Goal: Information Seeking & Learning: Learn about a topic

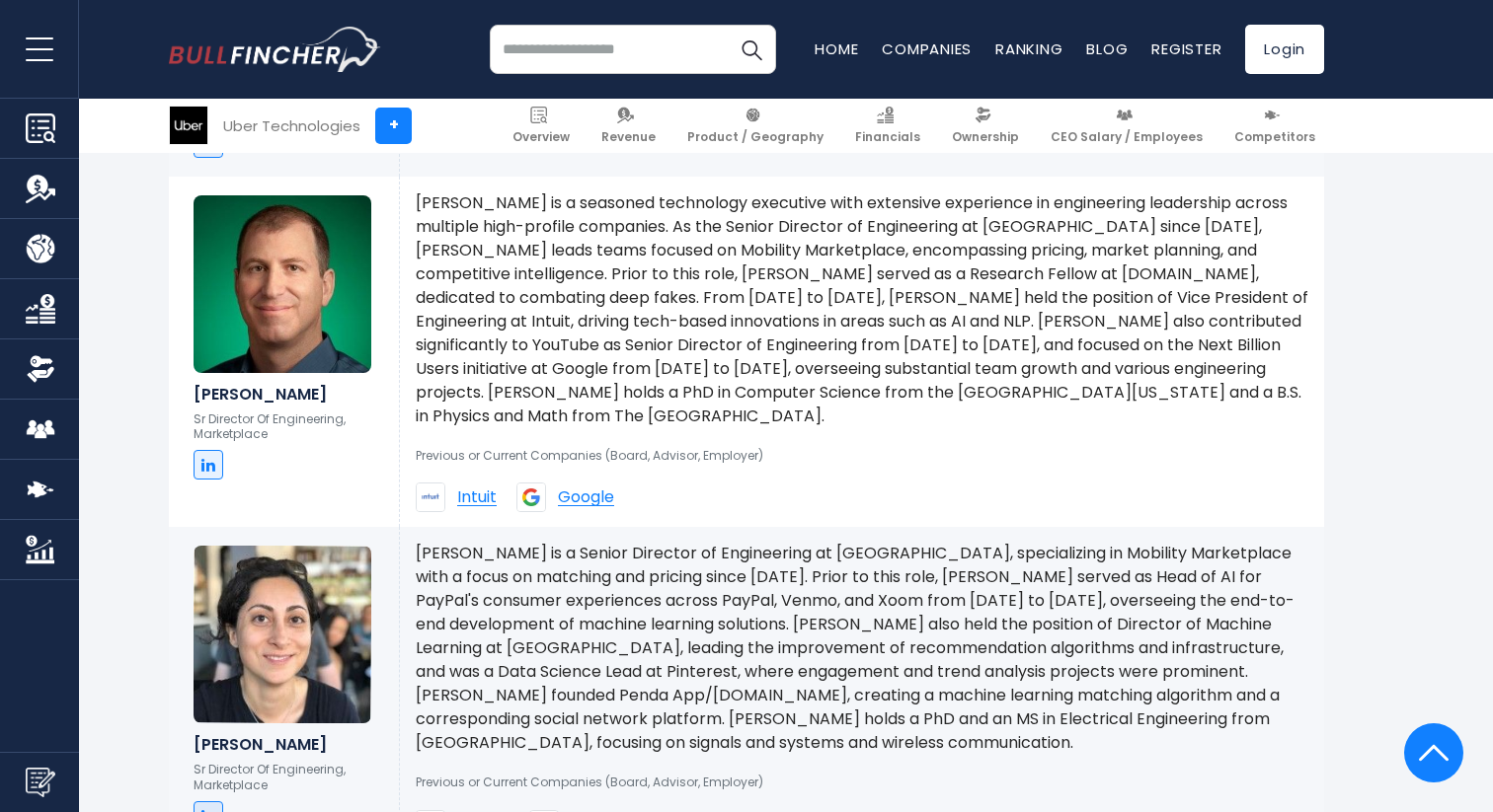
scroll to position [2438, 0]
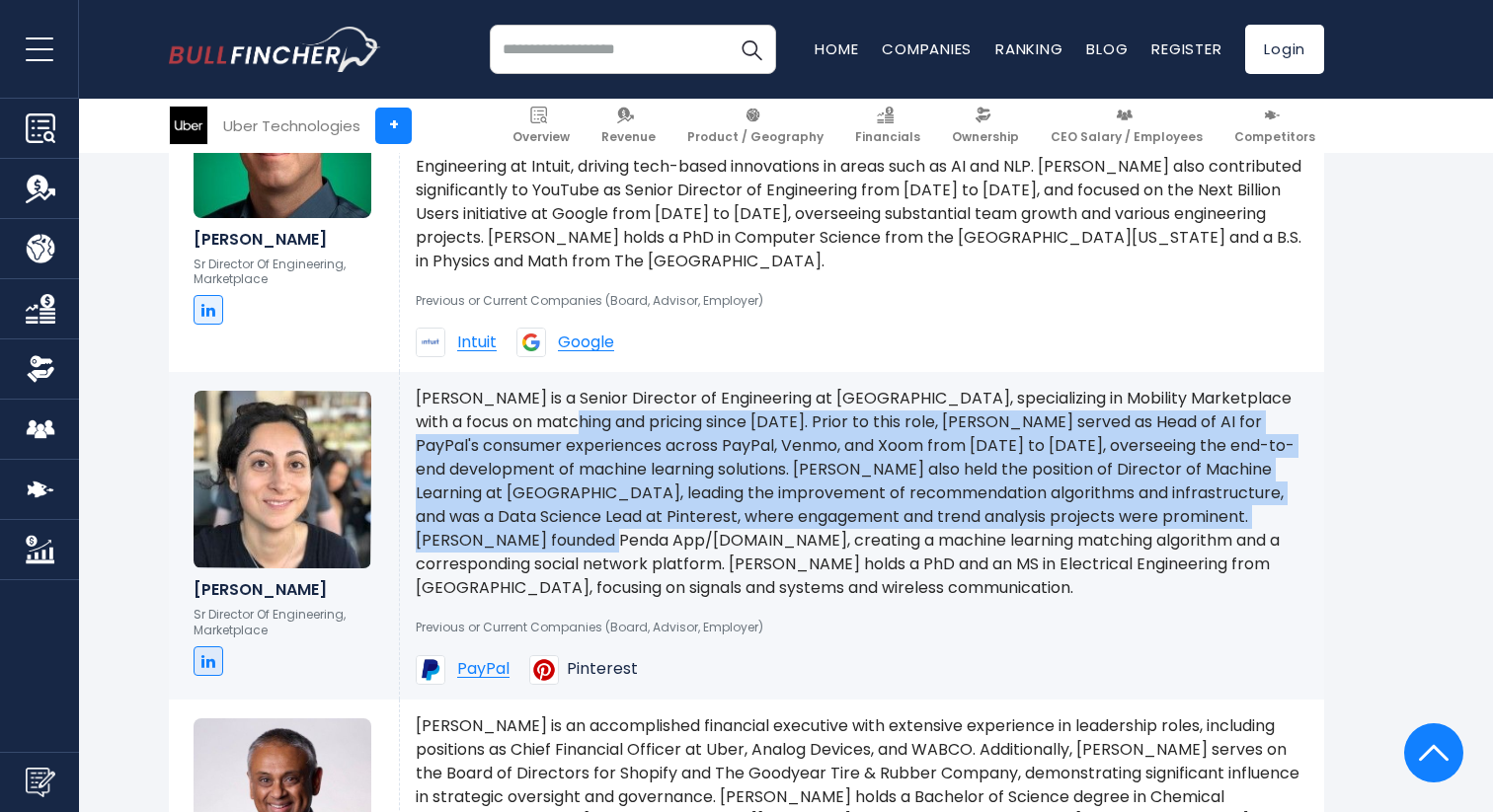
drag, startPoint x: 674, startPoint y: 506, endPoint x: 681, endPoint y: 522, distance: 17.5
click at [680, 517] on p "[PERSON_NAME] is a Senior Director of Engineering at [GEOGRAPHIC_DATA], special…" at bounding box center [862, 493] width 893 height 213
click at [681, 522] on p "[PERSON_NAME] is a Senior Director of Engineering at [GEOGRAPHIC_DATA], special…" at bounding box center [862, 493] width 893 height 213
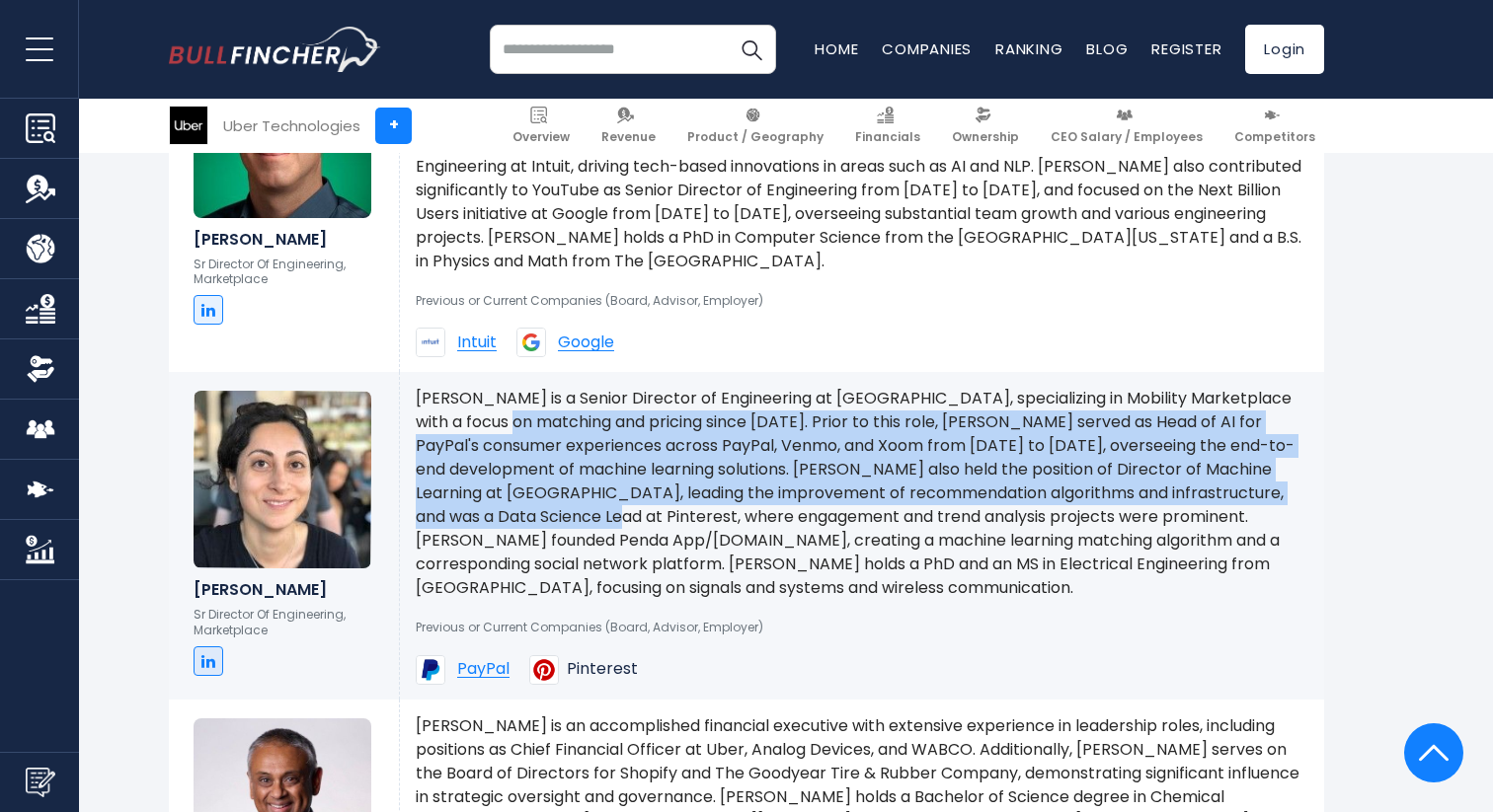
drag, startPoint x: 509, startPoint y: 395, endPoint x: 674, endPoint y: 527, distance: 211.3
click at [673, 524] on p "[PERSON_NAME] is a Senior Director of Engineering at [GEOGRAPHIC_DATA], special…" at bounding box center [862, 493] width 893 height 213
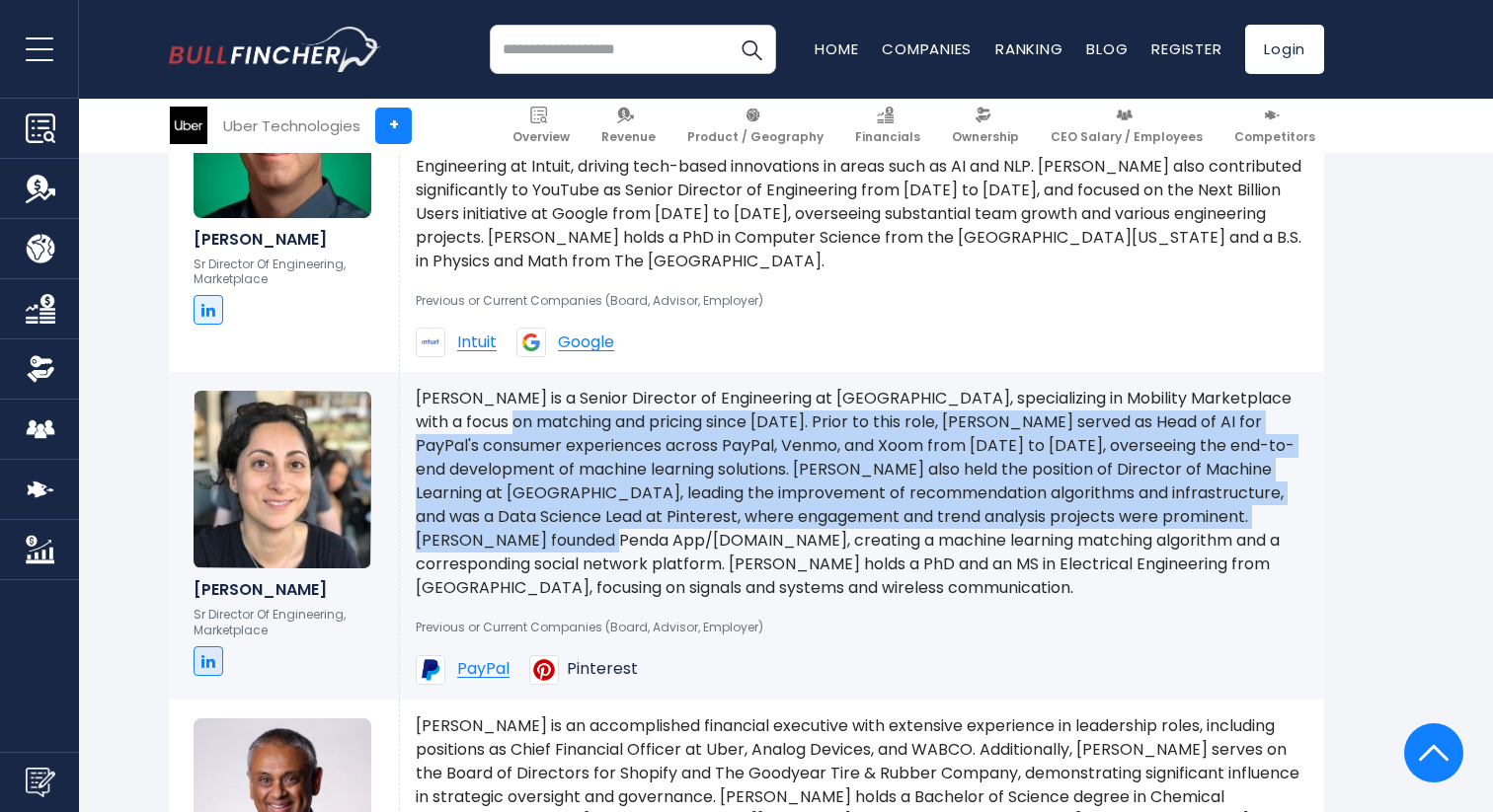
click at [674, 527] on p "[PERSON_NAME] is a Senior Director of Engineering at [GEOGRAPHIC_DATA], special…" at bounding box center [862, 493] width 893 height 213
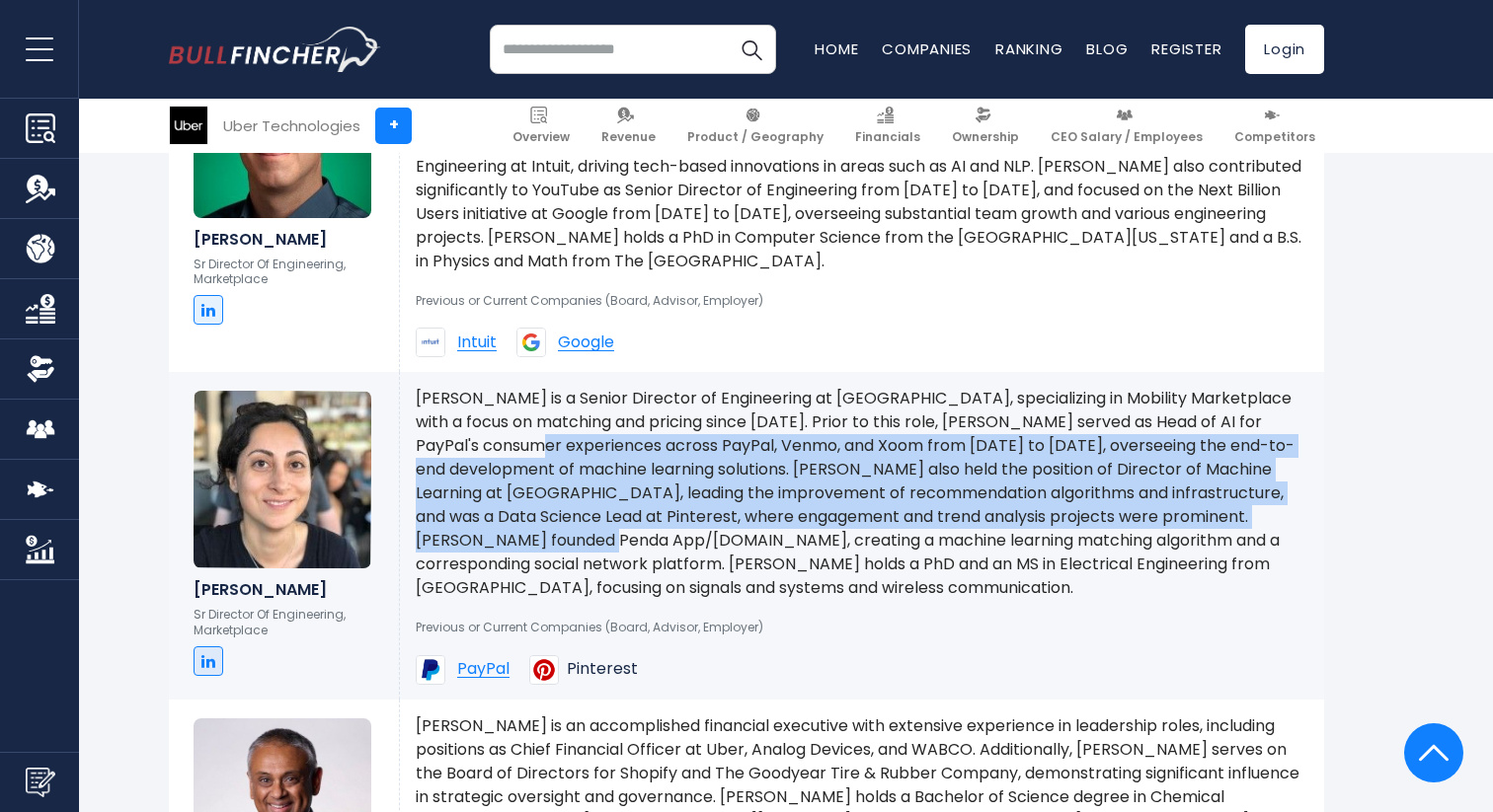
drag, startPoint x: 550, startPoint y: 425, endPoint x: 675, endPoint y: 511, distance: 151.7
click at [675, 510] on p "[PERSON_NAME] is a Senior Director of Engineering at [GEOGRAPHIC_DATA], special…" at bounding box center [862, 493] width 893 height 213
click at [675, 511] on p "[PERSON_NAME] is a Senior Director of Engineering at [GEOGRAPHIC_DATA], special…" at bounding box center [862, 493] width 893 height 213
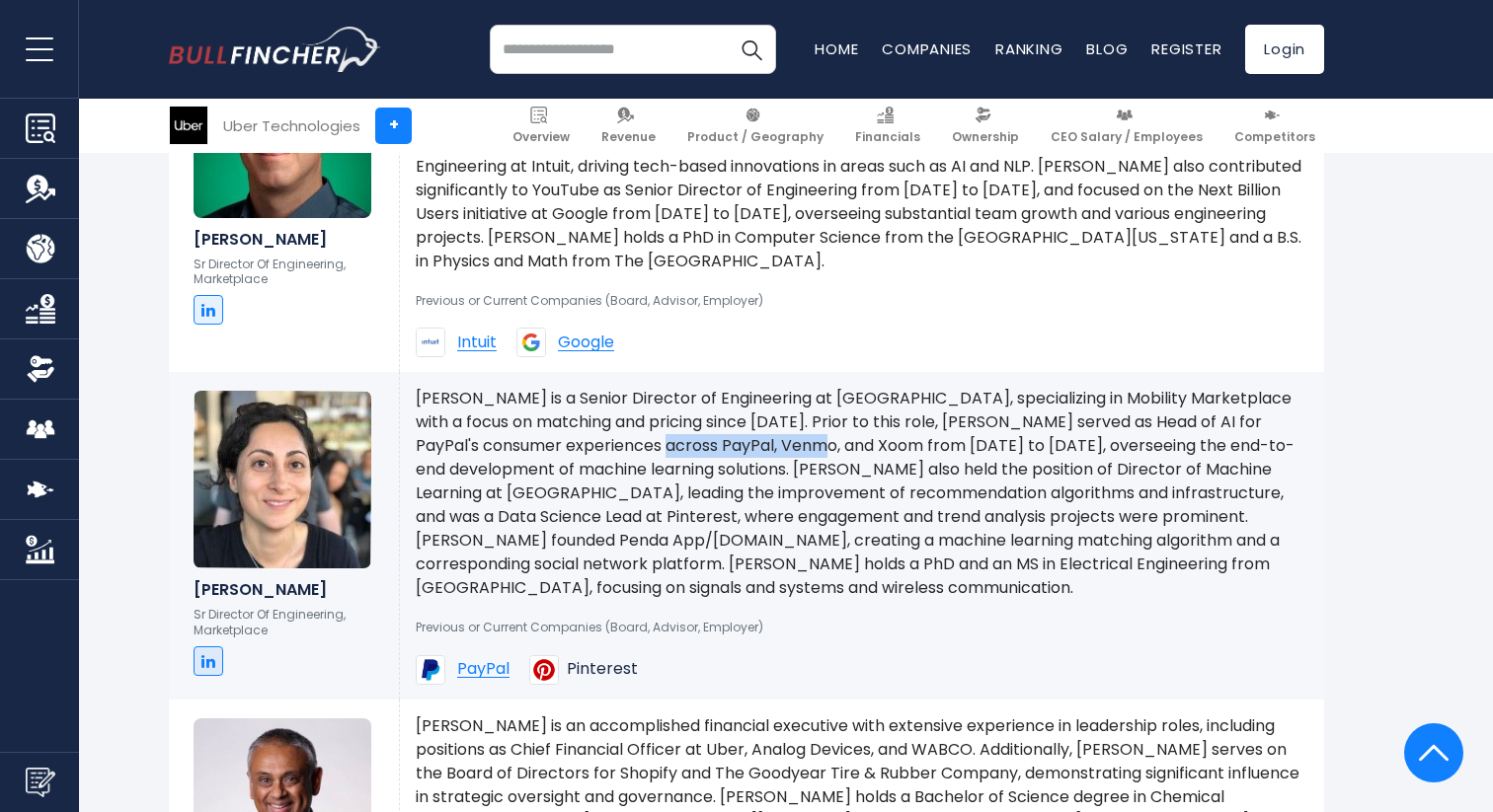
drag, startPoint x: 651, startPoint y: 422, endPoint x: 837, endPoint y: 427, distance: 186.1
click at [835, 426] on p "[PERSON_NAME] is a Senior Director of Engineering at [GEOGRAPHIC_DATA], special…" at bounding box center [862, 493] width 893 height 213
click at [837, 427] on p "[PERSON_NAME] is a Senior Director of Engineering at [GEOGRAPHIC_DATA], special…" at bounding box center [862, 493] width 893 height 213
drag, startPoint x: 797, startPoint y: 454, endPoint x: 848, endPoint y: 470, distance: 53.5
click at [849, 470] on p "[PERSON_NAME] is a Senior Director of Engineering at [GEOGRAPHIC_DATA], special…" at bounding box center [862, 493] width 893 height 213
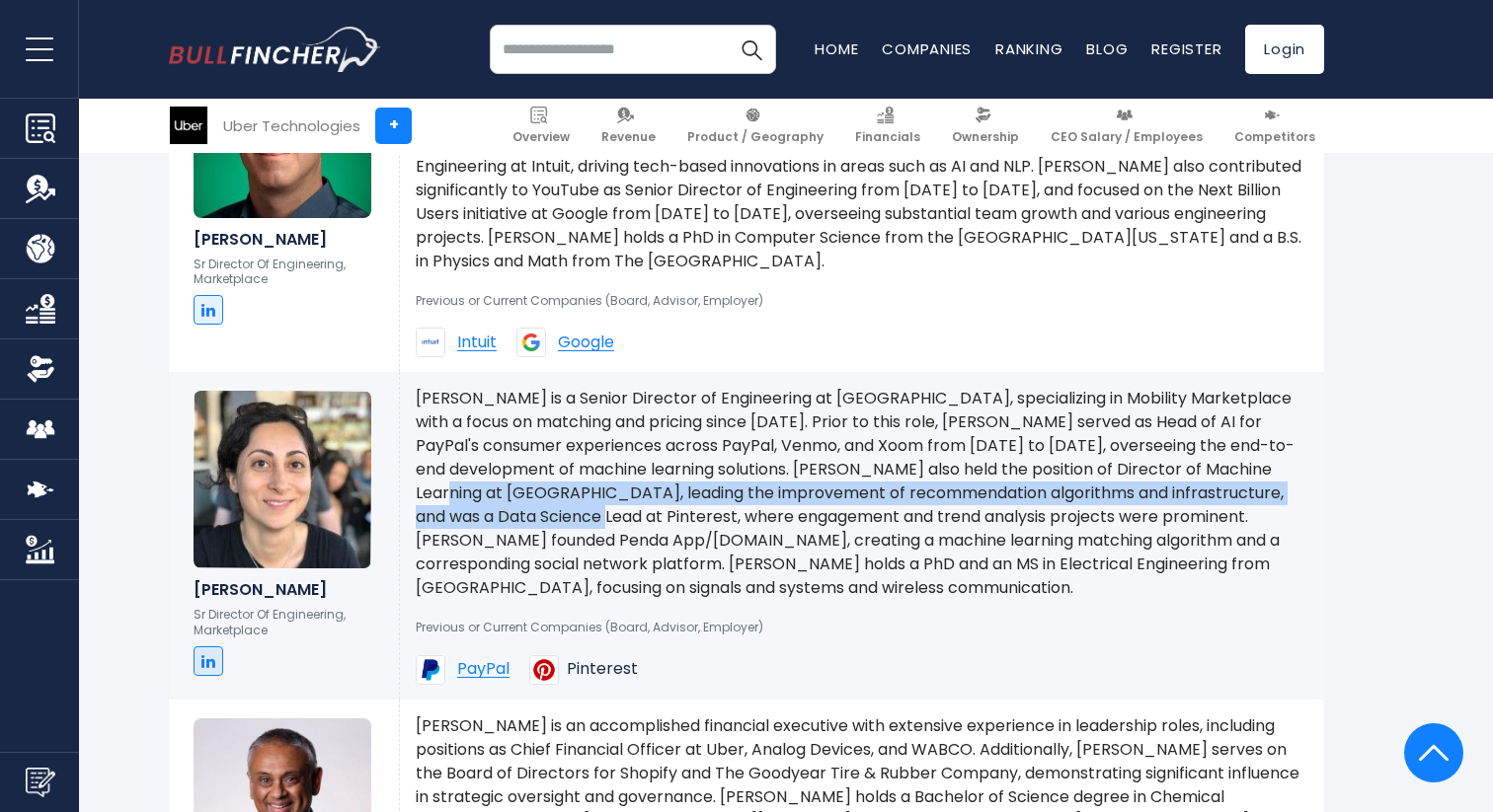
drag, startPoint x: 480, startPoint y: 472, endPoint x: 644, endPoint y: 488, distance: 164.8
click at [643, 489] on p "[PERSON_NAME] is a Senior Director of Engineering at [GEOGRAPHIC_DATA], special…" at bounding box center [862, 493] width 893 height 213
click at [644, 488] on p "[PERSON_NAME] is a Senior Director of Engineering at [GEOGRAPHIC_DATA], special…" at bounding box center [862, 493] width 893 height 213
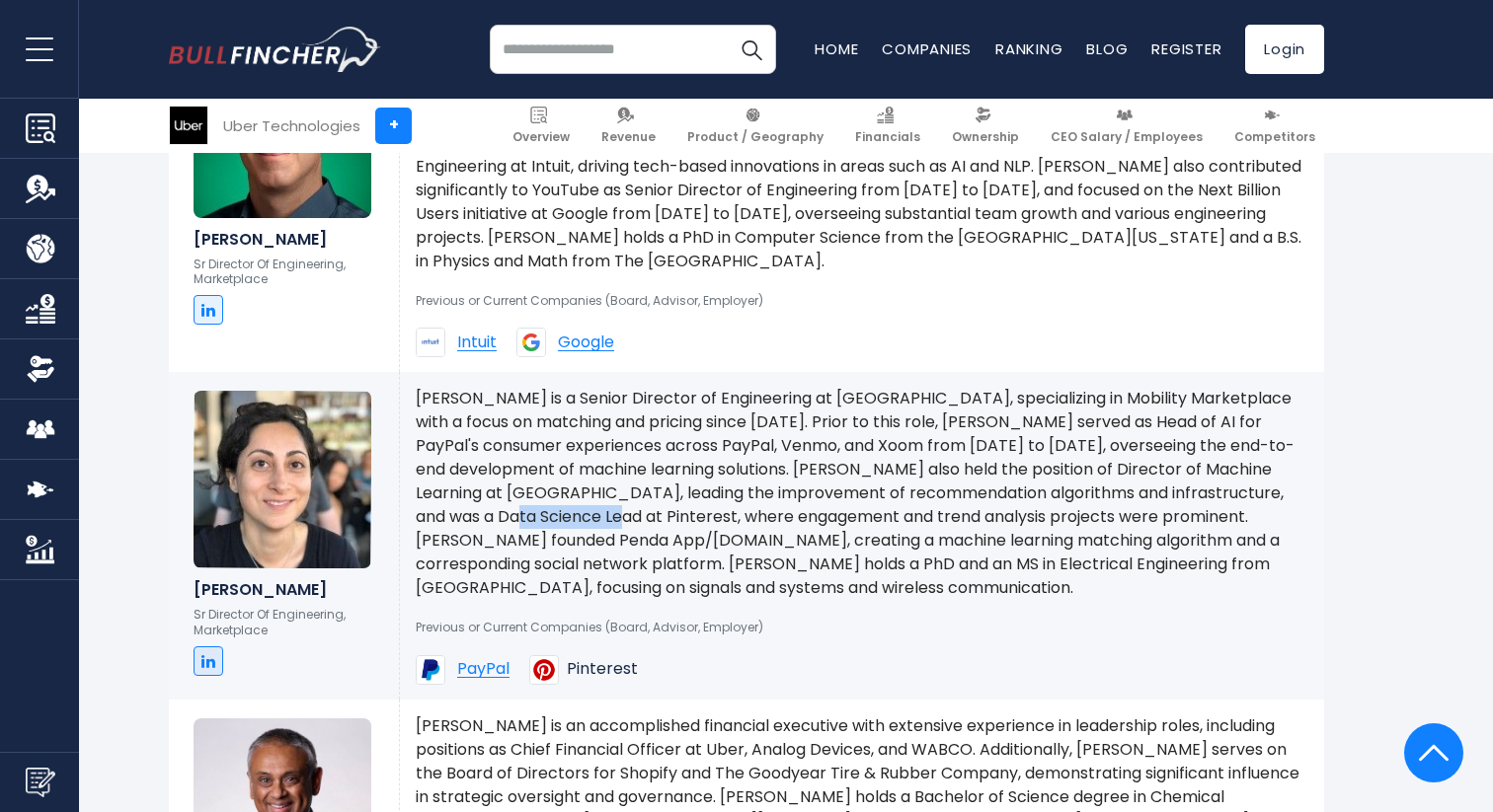
drag, startPoint x: 547, startPoint y: 492, endPoint x: 682, endPoint y: 500, distance: 135.2
click at [678, 499] on p "[PERSON_NAME] is a Senior Director of Engineering at [GEOGRAPHIC_DATA], special…" at bounding box center [862, 493] width 893 height 213
click at [682, 500] on p "[PERSON_NAME] is a Senior Director of Engineering at [GEOGRAPHIC_DATA], special…" at bounding box center [862, 493] width 893 height 213
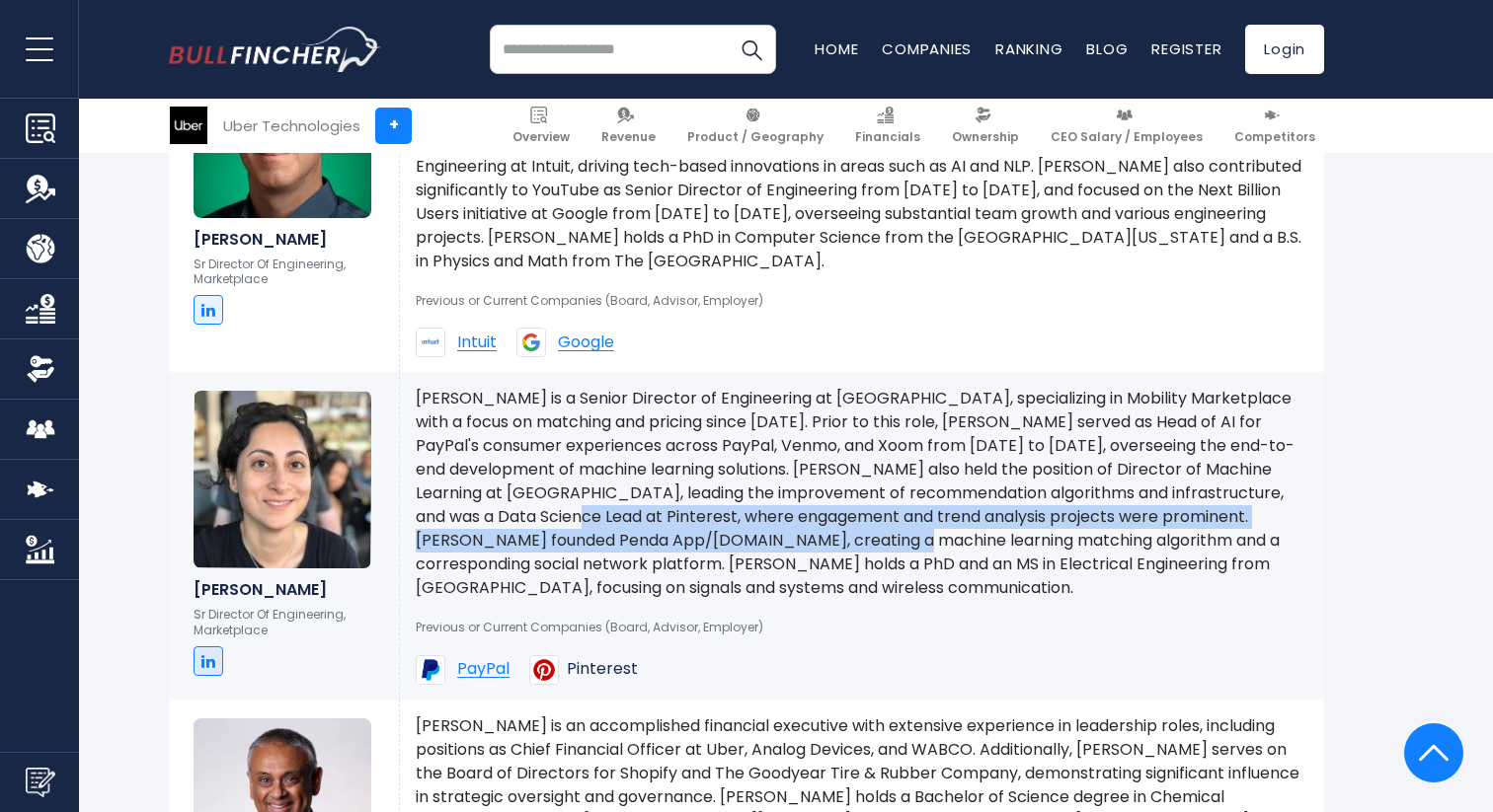
drag, startPoint x: 682, startPoint y: 500, endPoint x: 922, endPoint y: 529, distance: 241.7
click at [922, 529] on p "[PERSON_NAME] is a Senior Director of Engineering at [GEOGRAPHIC_DATA], special…" at bounding box center [862, 493] width 893 height 213
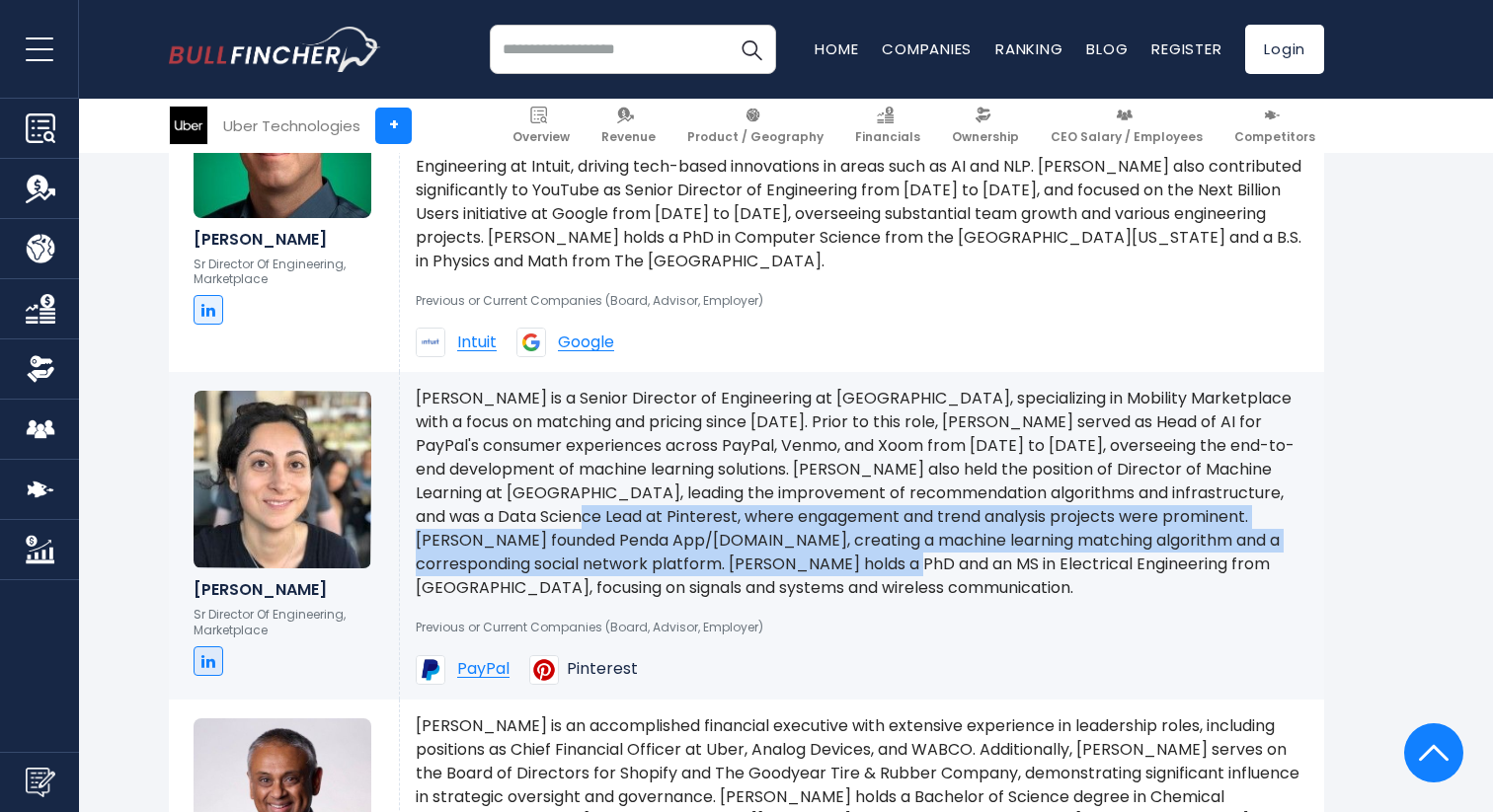
click at [922, 529] on p "[PERSON_NAME] is a Senior Director of Engineering at [GEOGRAPHIC_DATA], special…" at bounding box center [862, 493] width 893 height 213
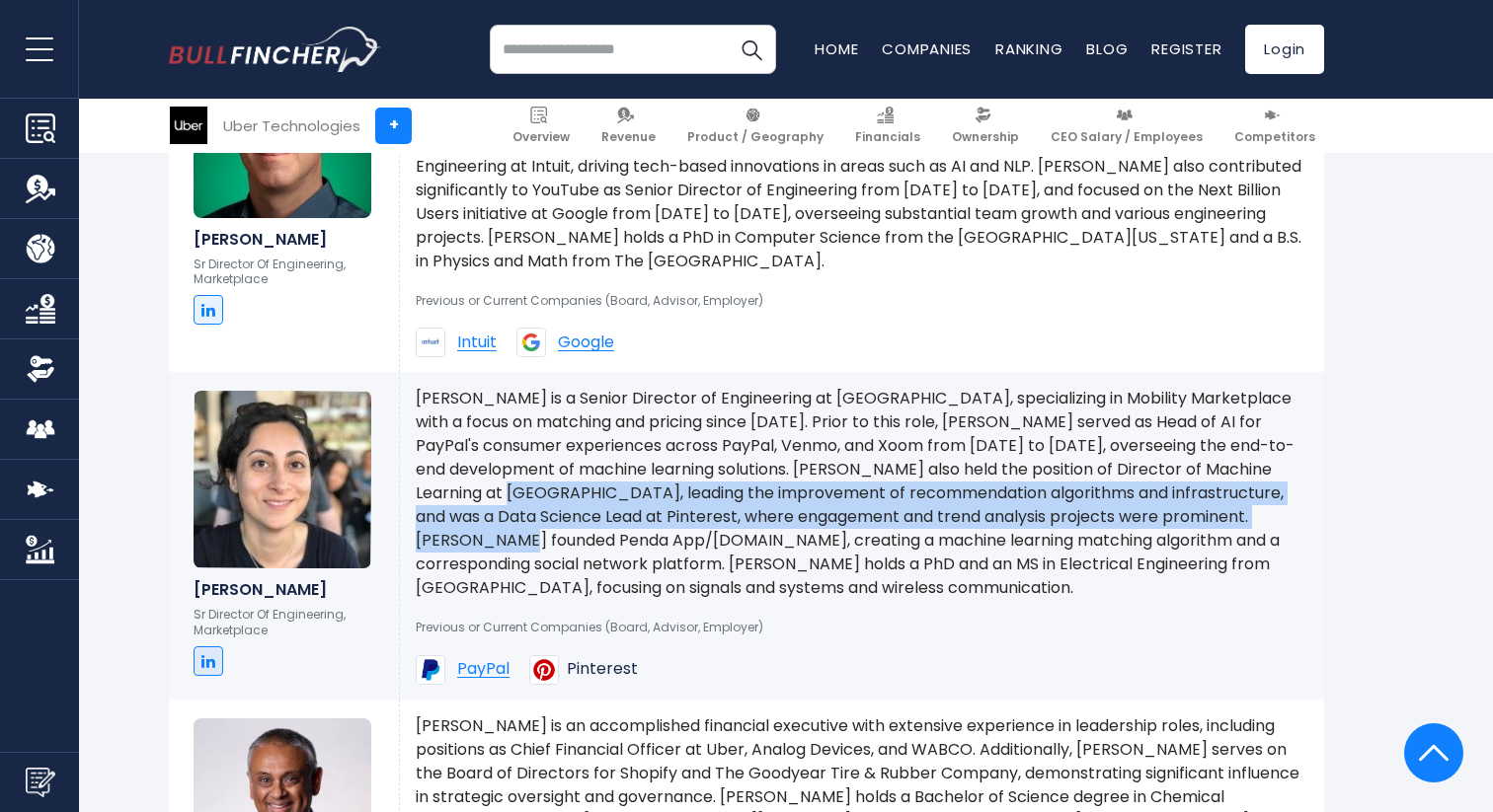
drag, startPoint x: 601, startPoint y: 512, endPoint x: 547, endPoint y: 462, distance: 73.6
click at [548, 463] on p "[PERSON_NAME] is a Senior Director of Engineering at [GEOGRAPHIC_DATA], special…" at bounding box center [862, 493] width 893 height 213
click at [547, 462] on p "[PERSON_NAME] is a Senior Director of Engineering at [GEOGRAPHIC_DATA], special…" at bounding box center [862, 493] width 893 height 213
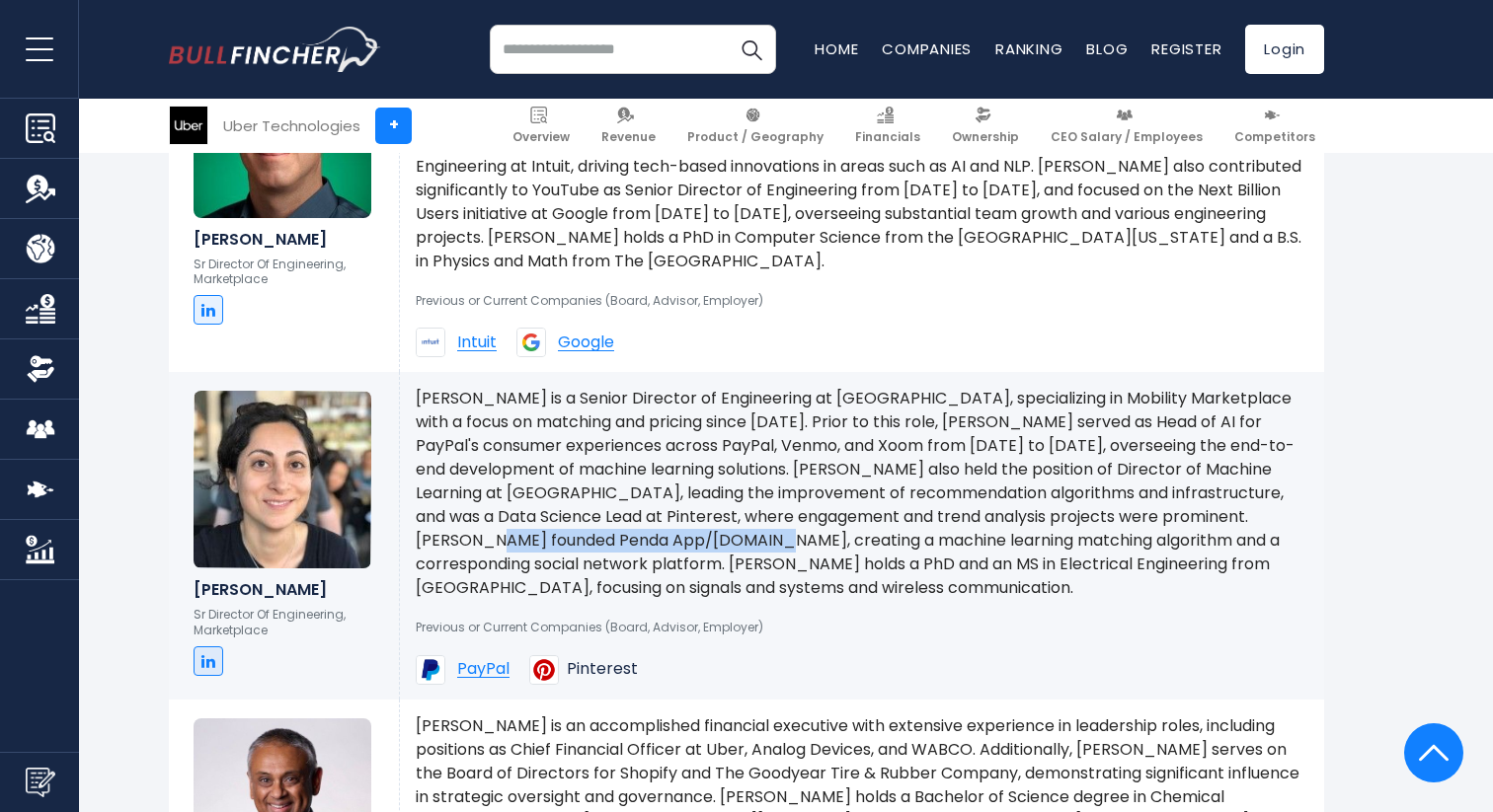
drag, startPoint x: 577, startPoint y: 526, endPoint x: 837, endPoint y: 525, distance: 260.0
click at [836, 525] on p "[PERSON_NAME] is a Senior Director of Engineering at [GEOGRAPHIC_DATA], special…" at bounding box center [862, 493] width 893 height 213
click at [837, 525] on p "[PERSON_NAME] is a Senior Director of Engineering at [GEOGRAPHIC_DATA], special…" at bounding box center [862, 493] width 893 height 213
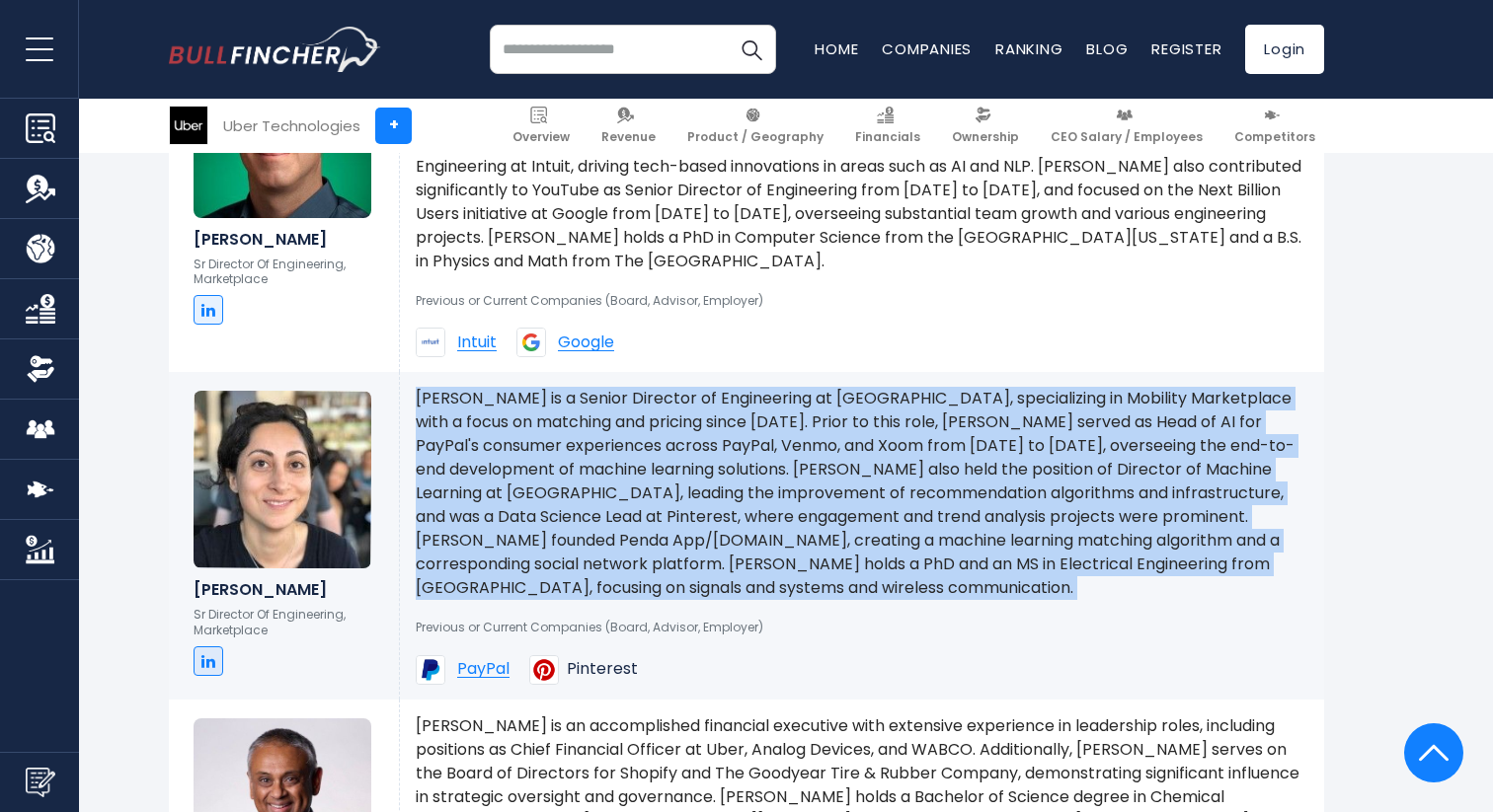
drag, startPoint x: 837, startPoint y: 525, endPoint x: 1079, endPoint y: 529, distance: 242.0
click at [1066, 526] on p "[PERSON_NAME] is a Senior Director of Engineering at [GEOGRAPHIC_DATA], special…" at bounding box center [862, 493] width 893 height 213
click at [1079, 529] on p "[PERSON_NAME] is a Senior Director of Engineering at [GEOGRAPHIC_DATA], special…" at bounding box center [862, 493] width 893 height 213
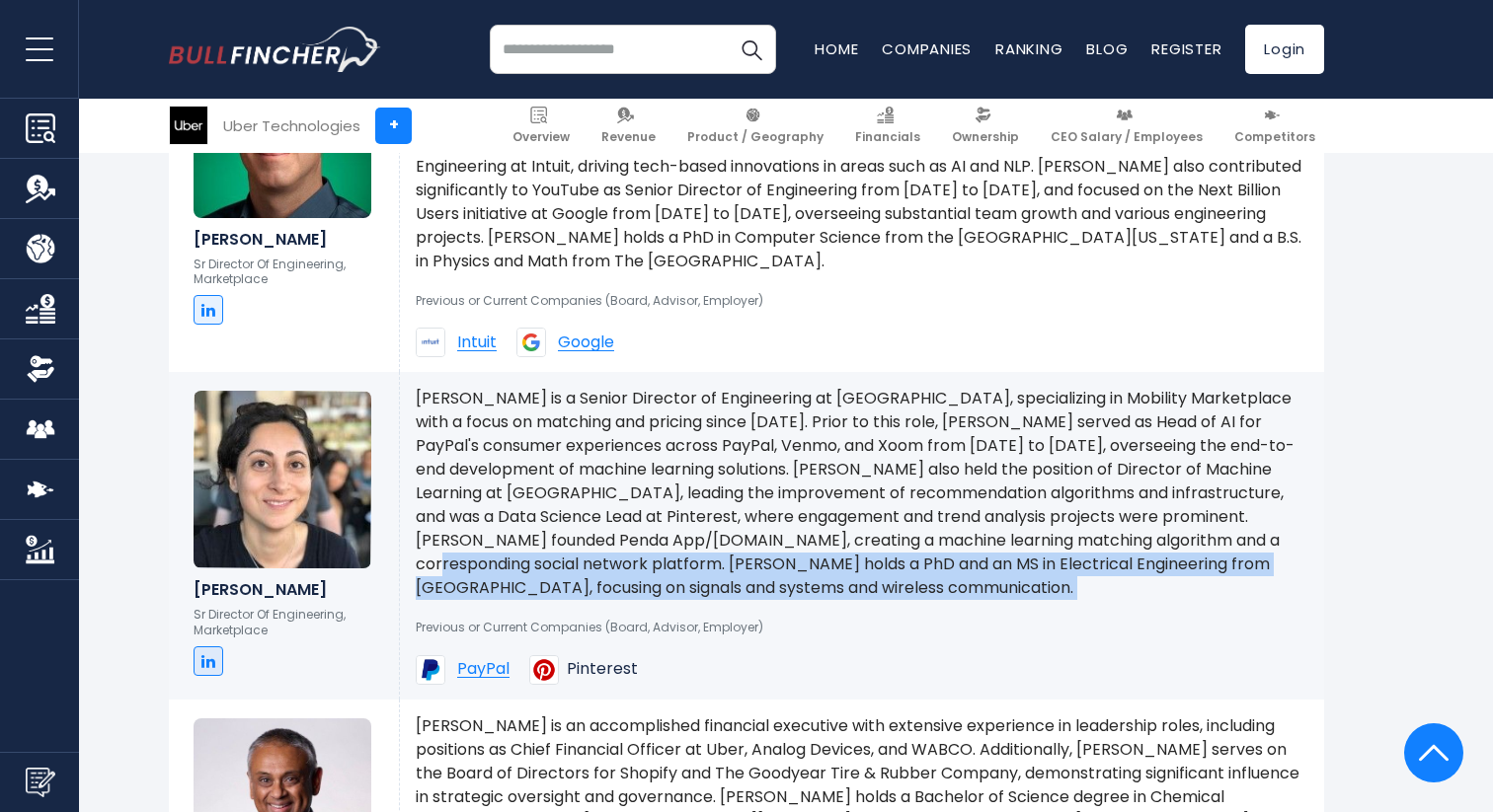
drag, startPoint x: 492, startPoint y: 540, endPoint x: 715, endPoint y: 593, distance: 229.2
click at [715, 592] on div "[PERSON_NAME] is a Senior Director of Engineering at [GEOGRAPHIC_DATA], special…" at bounding box center [862, 536] width 924 height 328
click at [715, 600] on div "Previous or Current Companies (Board, Advisor, Employer) PayPal Pinterest" at bounding box center [862, 643] width 893 height 85
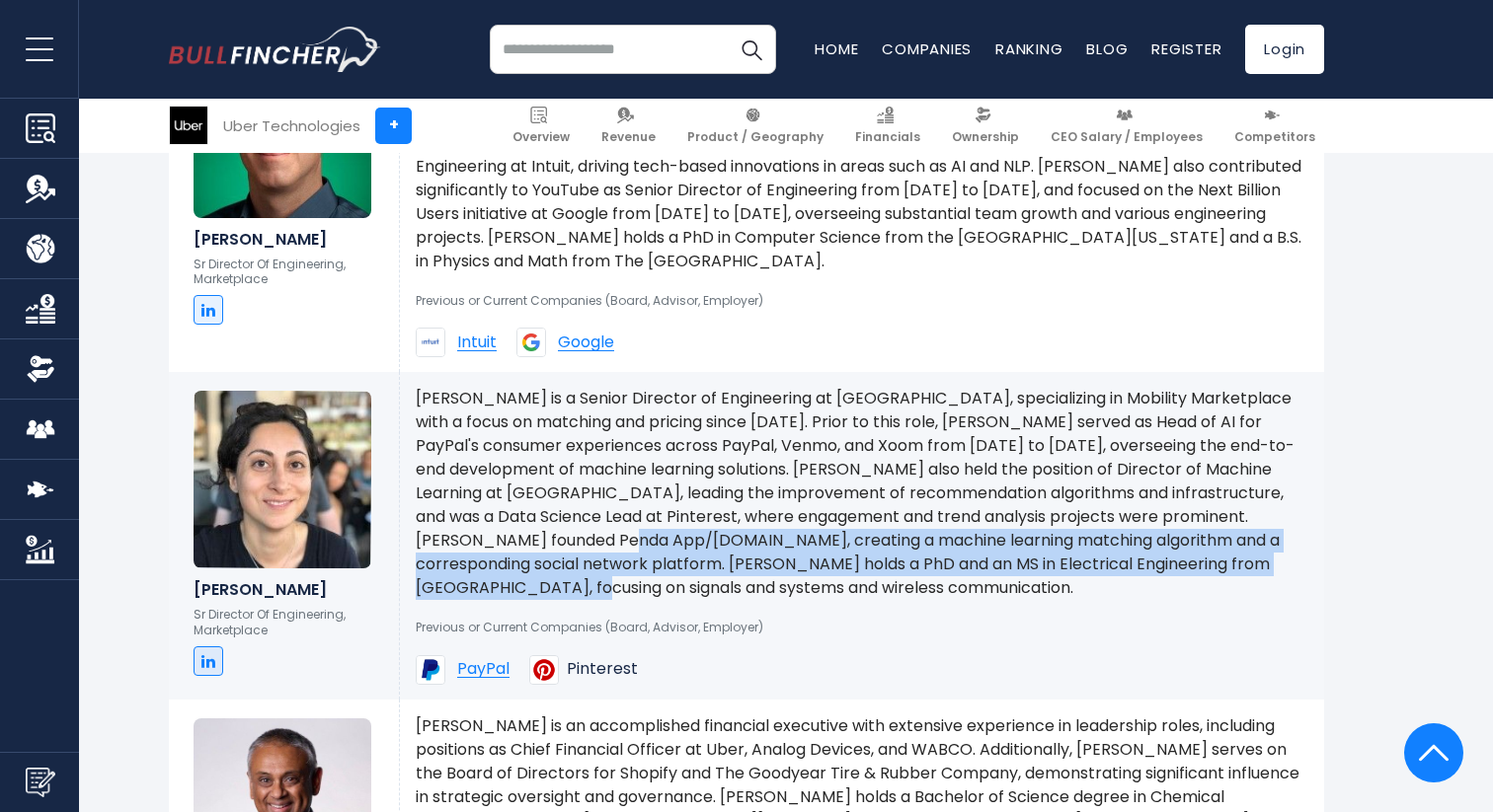
drag, startPoint x: 767, startPoint y: 528, endPoint x: 896, endPoint y: 566, distance: 134.5
click at [895, 565] on p "[PERSON_NAME] is a Senior Director of Engineering at [GEOGRAPHIC_DATA], special…" at bounding box center [862, 493] width 893 height 213
click at [896, 566] on p "[PERSON_NAME] is a Senior Director of Engineering at [GEOGRAPHIC_DATA], special…" at bounding box center [862, 493] width 893 height 213
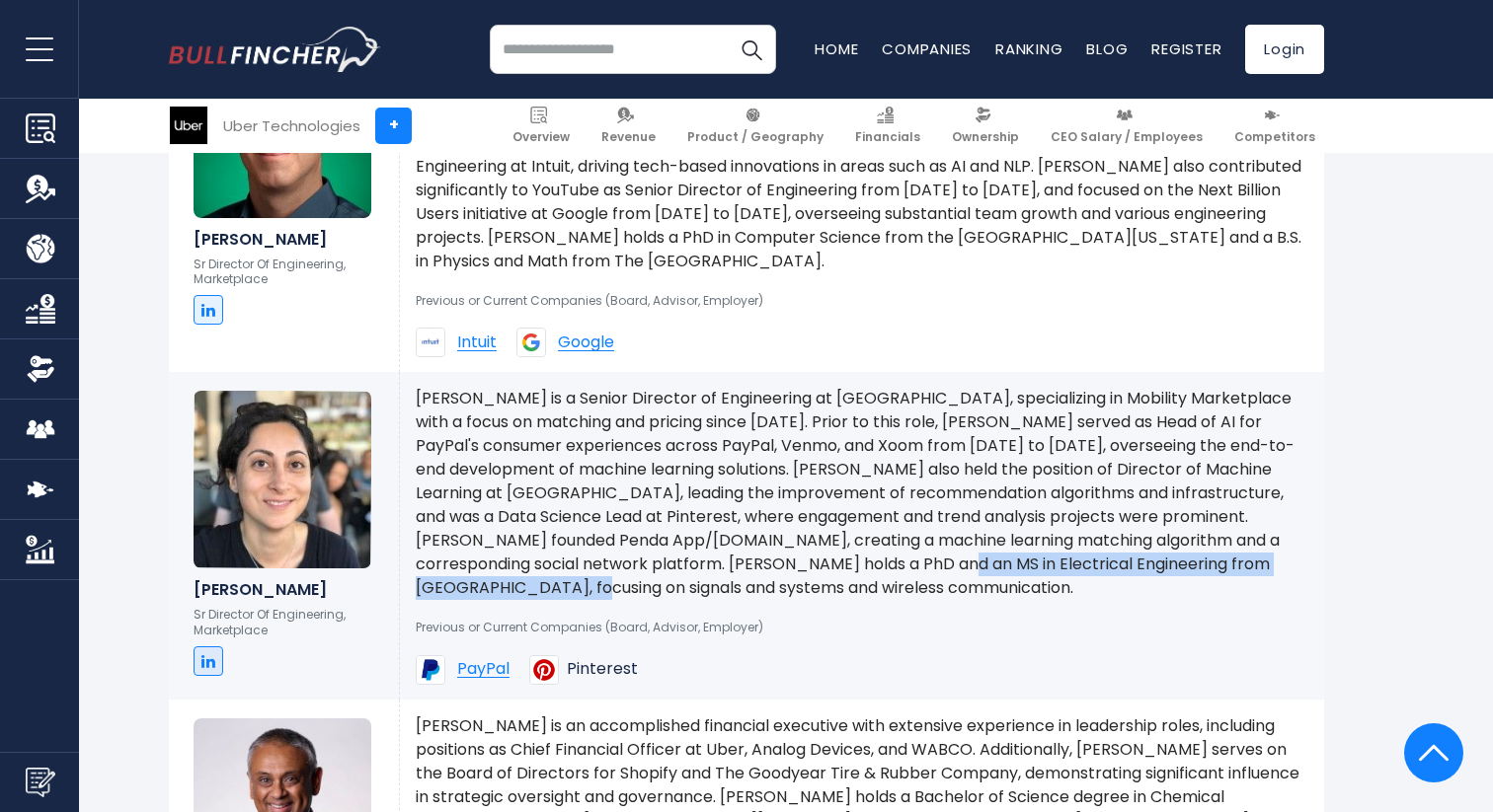
drag, startPoint x: 1005, startPoint y: 546, endPoint x: 1105, endPoint y: 565, distance: 101.8
click at [1101, 559] on p "[PERSON_NAME] is a Senior Director of Engineering at [GEOGRAPHIC_DATA], special…" at bounding box center [862, 493] width 893 height 213
click at [1105, 565] on p "[PERSON_NAME] is a Senior Director of Engineering at [GEOGRAPHIC_DATA], special…" at bounding box center [862, 493] width 893 height 213
